Goal: Information Seeking & Learning: Learn about a topic

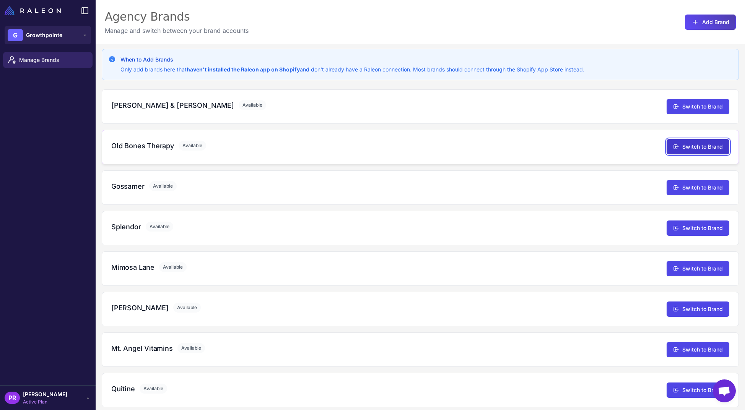
click at [682, 150] on button "Switch to Brand" at bounding box center [698, 146] width 63 height 15
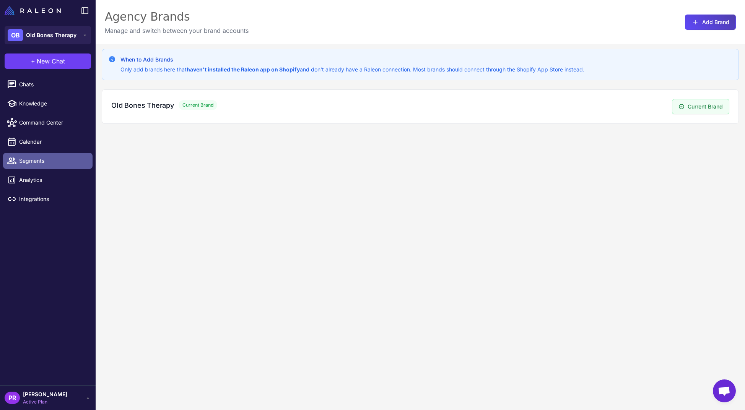
click at [35, 159] on span "Segments" at bounding box center [52, 161] width 67 height 8
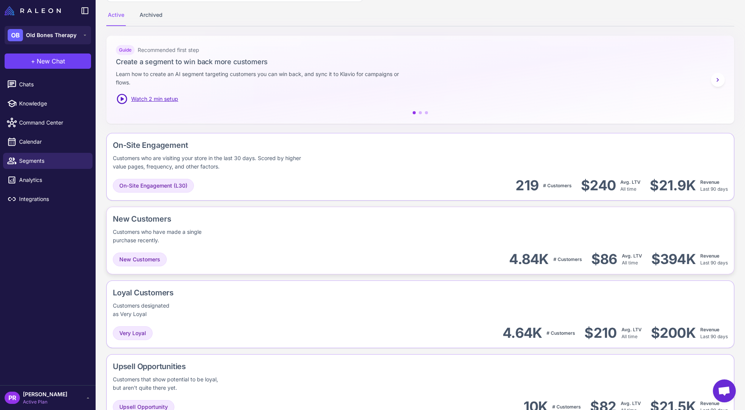
scroll to position [156, 0]
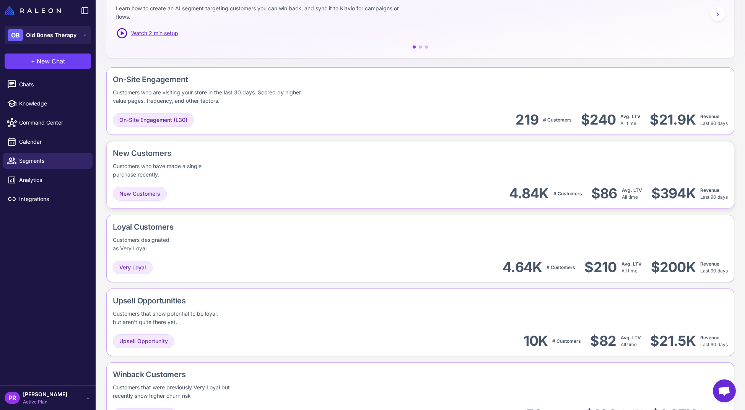
click at [240, 165] on div "New Customers Customers who have made a single purchase recently." at bounding box center [181, 163] width 137 height 31
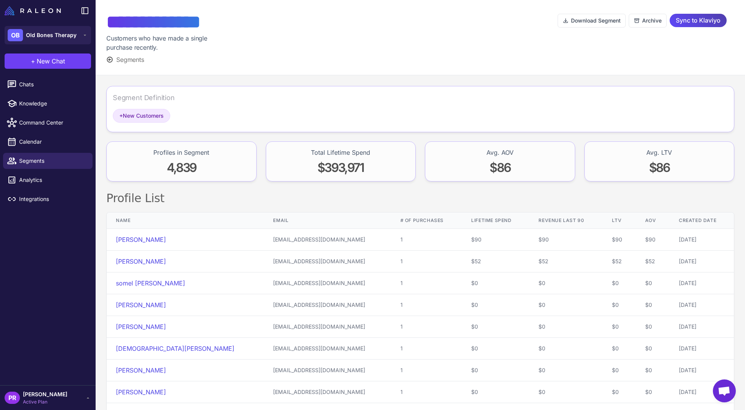
click at [194, 95] on div "Segment Definition" at bounding box center [420, 101] width 615 height 16
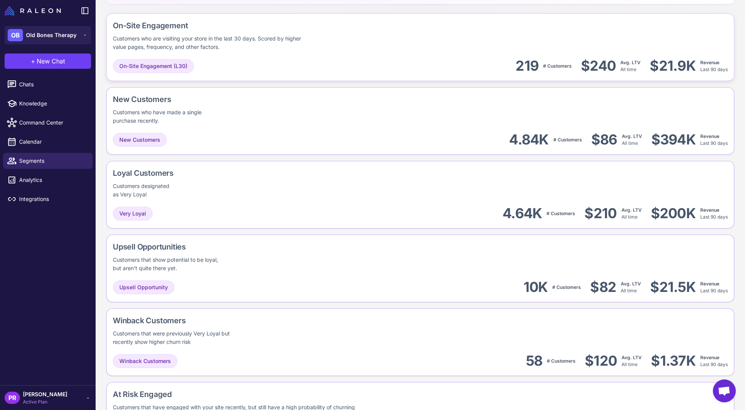
scroll to position [212, 0]
click at [256, 173] on div "Loyal Customers Customers designated as Very Loyal" at bounding box center [420, 181] width 615 height 31
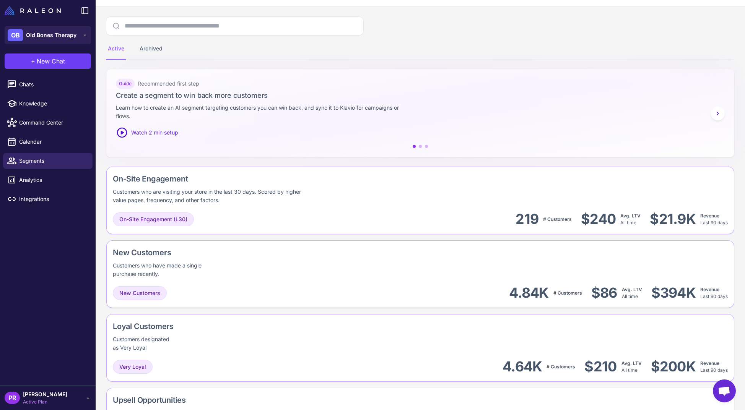
scroll to position [71, 0]
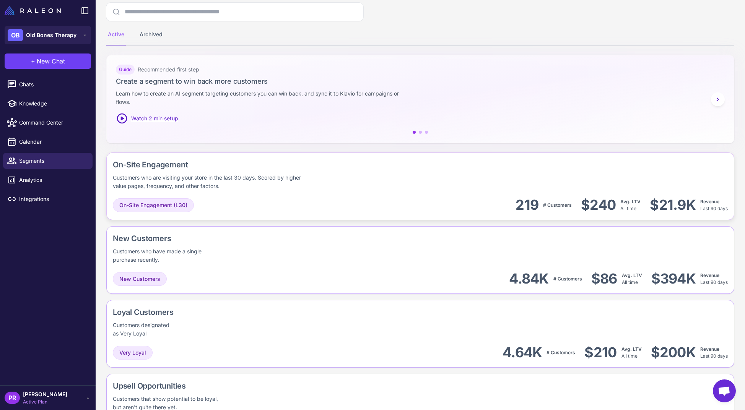
click at [256, 169] on div "On-Site Engagement" at bounding box center [261, 164] width 296 height 11
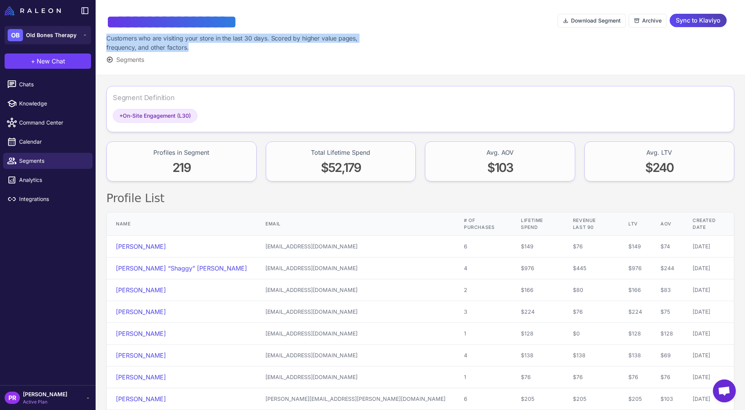
drag, startPoint x: 133, startPoint y: 42, endPoint x: 103, endPoint y: 37, distance: 30.6
click at [103, 37] on div "**********" at bounding box center [421, 37] width 650 height 75
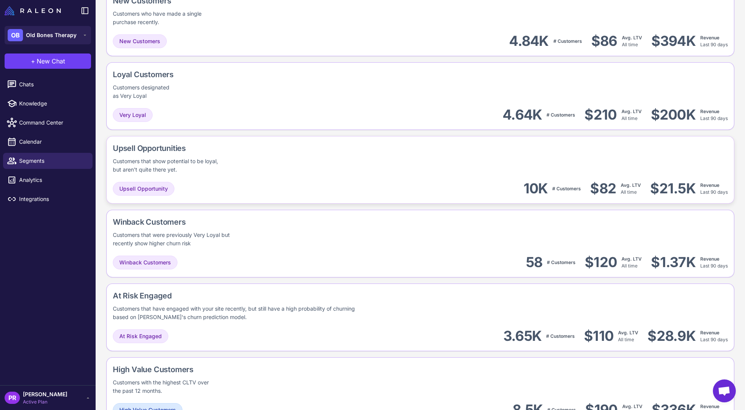
scroll to position [344, 0]
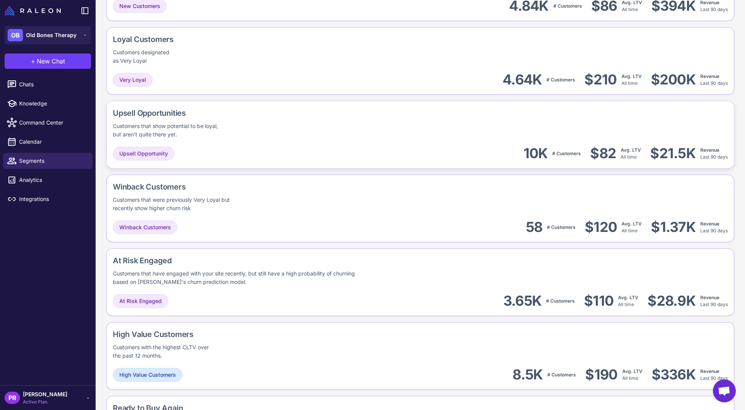
click at [233, 175] on div "Upsell Opportunities Customers that show potential to be loyal, but aren't quit…" at bounding box center [420, 209] width 628 height 68
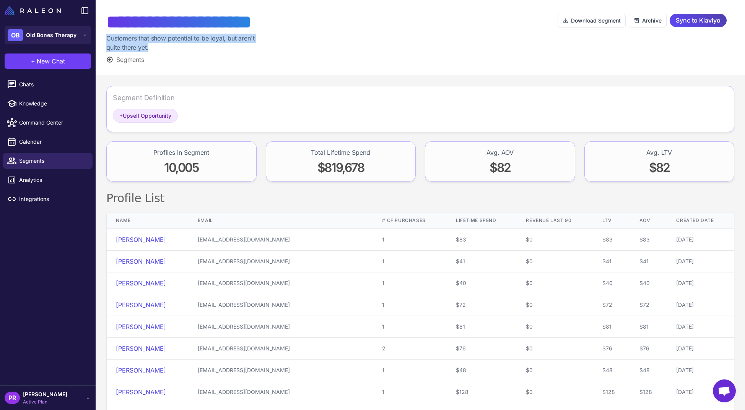
drag, startPoint x: 125, startPoint y: 46, endPoint x: 104, endPoint y: 41, distance: 21.6
click at [104, 41] on div "**********" at bounding box center [421, 37] width 650 height 75
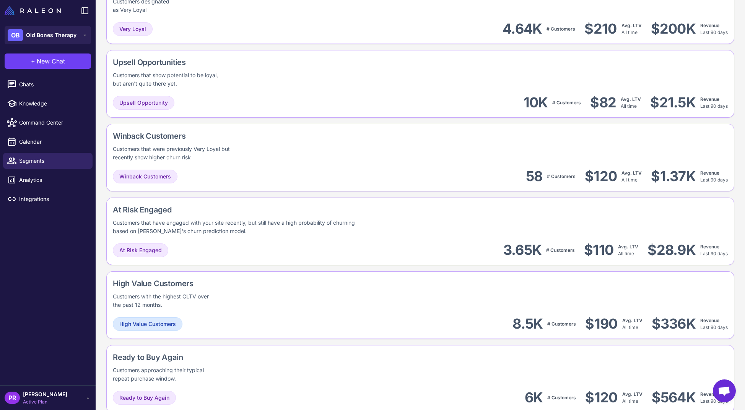
scroll to position [404, 0]
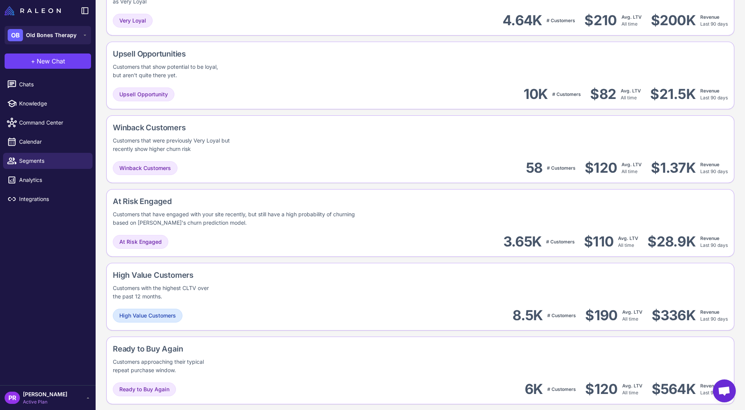
click at [292, 189] on div "Winback Customers Customers that were previously Very Loyal but recently show h…" at bounding box center [420, 223] width 628 height 68
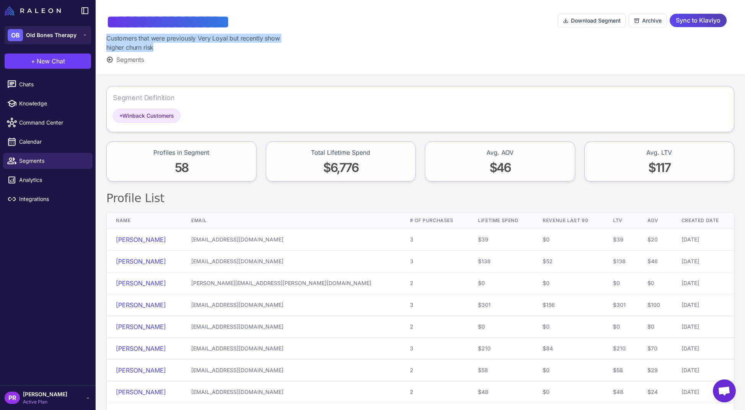
drag, startPoint x: 163, startPoint y: 50, endPoint x: 102, endPoint y: 42, distance: 62.2
click at [102, 42] on div "**********" at bounding box center [421, 37] width 650 height 75
copy div "Customers that were previously Very Loyal but recently show higher churn risk"
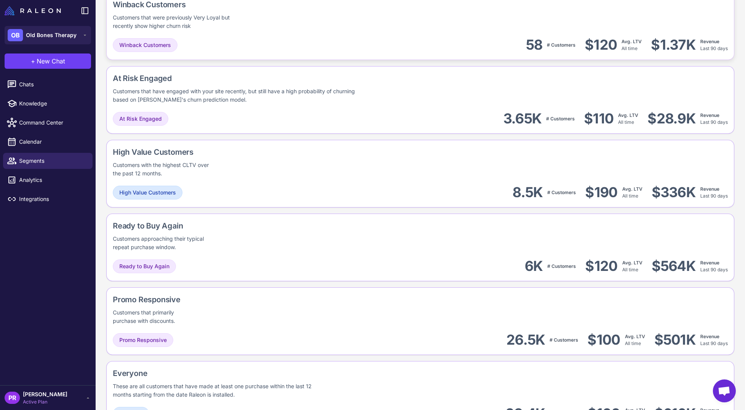
scroll to position [556, 0]
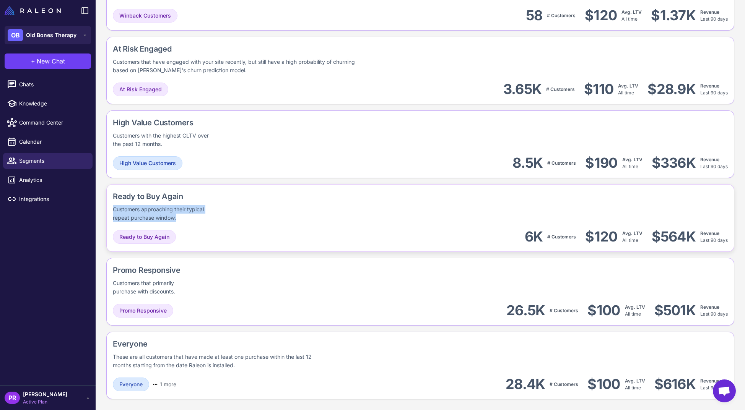
drag, startPoint x: 147, startPoint y: 215, endPoint x: 113, endPoint y: 212, distance: 34.2
click at [113, 212] on div "Customers approaching their typical repeat purchase window." at bounding box center [165, 213] width 104 height 17
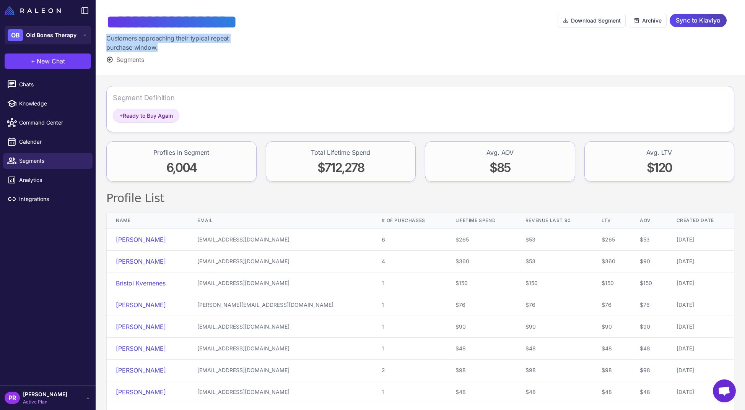
drag, startPoint x: 139, startPoint y: 42, endPoint x: 105, endPoint y: 40, distance: 33.8
click at [106, 39] on div "**********" at bounding box center [421, 37] width 650 height 75
copy div "Customers approaching their typical repeat purchase window."
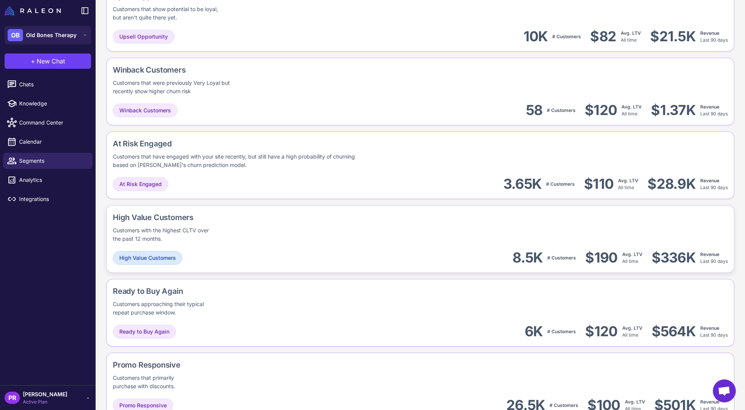
scroll to position [556, 0]
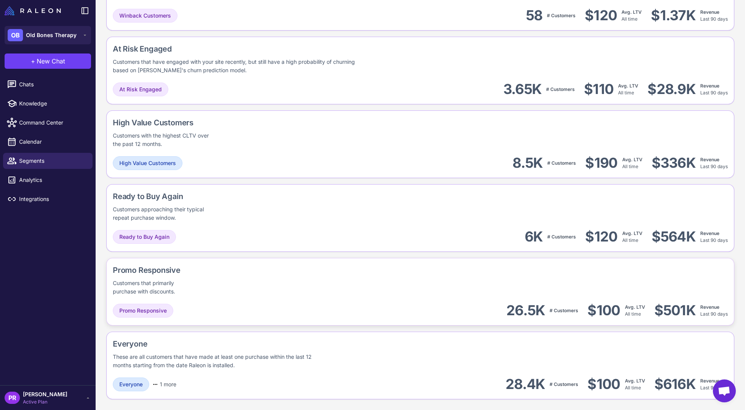
click at [180, 277] on div "Promo Responsive Customers that primarily purchase with discounts." at bounding box center [175, 280] width 125 height 31
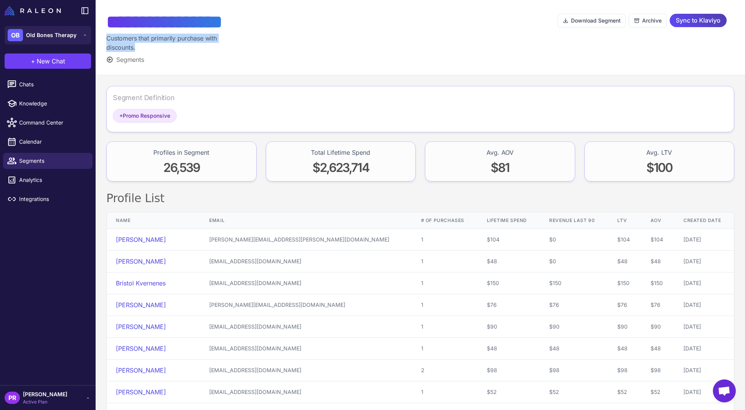
drag, startPoint x: 142, startPoint y: 48, endPoint x: 107, endPoint y: 39, distance: 35.9
click at [107, 39] on div "Customers that primarily purchase with discounts." at bounding box center [170, 43] width 129 height 18
copy div "Customers that primarily purchase with discounts."
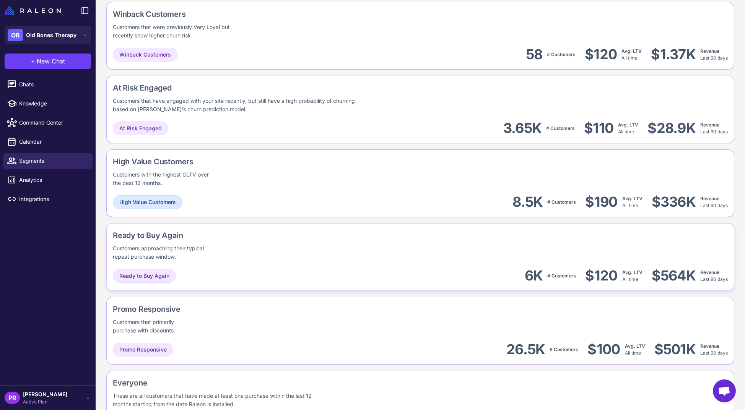
scroll to position [469, 0]
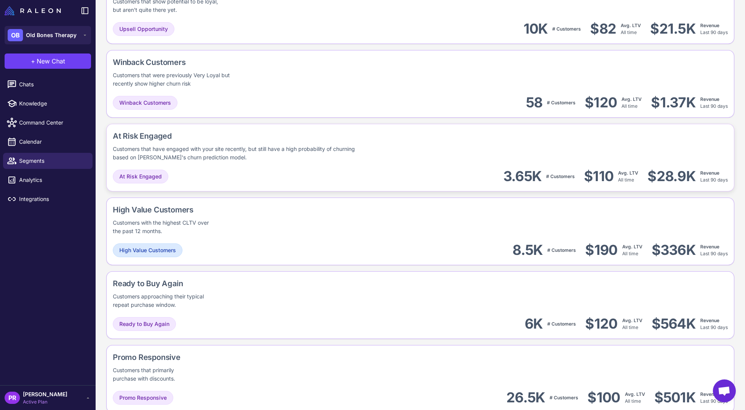
click at [186, 156] on div "Customers that have engaged with your site recently, but still have a high prob…" at bounding box center [239, 153] width 252 height 17
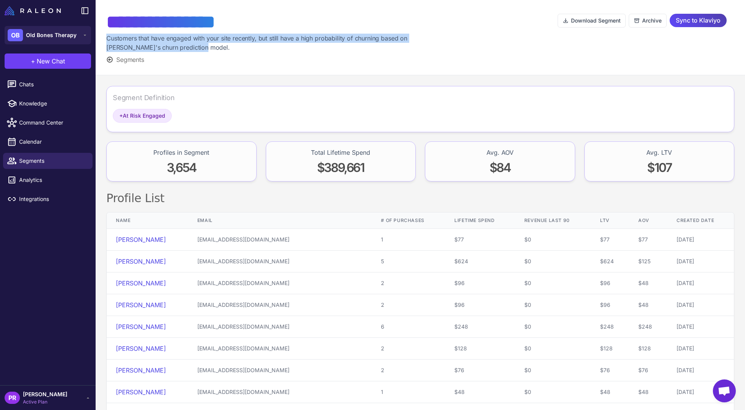
drag, startPoint x: 166, startPoint y: 44, endPoint x: 104, endPoint y: 38, distance: 61.5
click at [104, 38] on div "**********" at bounding box center [421, 37] width 650 height 75
copy div "Customers that have engaged with your site recently, but still have a high prob…"
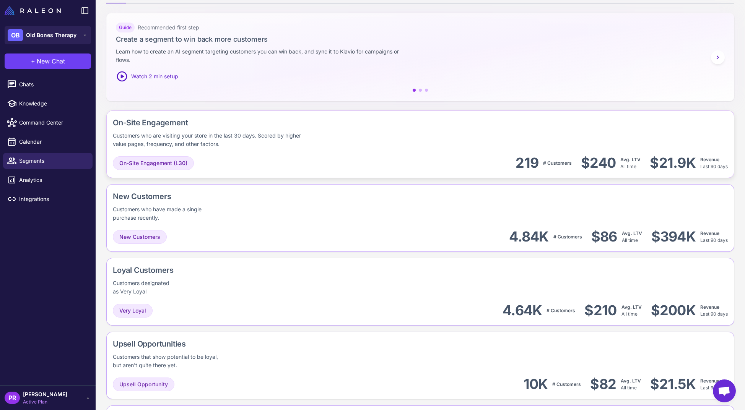
scroll to position [110, 0]
